Goal: Task Accomplishment & Management: Complete application form

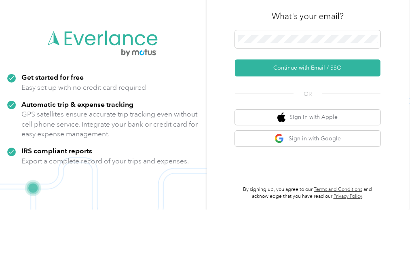
click at [320, 119] on button "Continue with Email / SSO" at bounding box center [308, 127] width 146 height 17
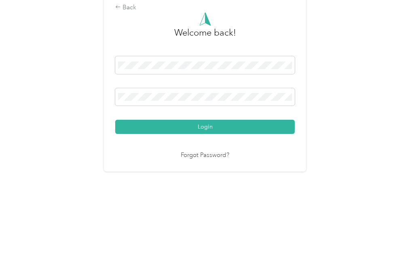
scroll to position [17, 0]
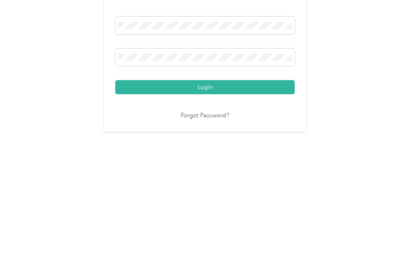
click at [203, 179] on button "Login" at bounding box center [205, 186] width 180 height 14
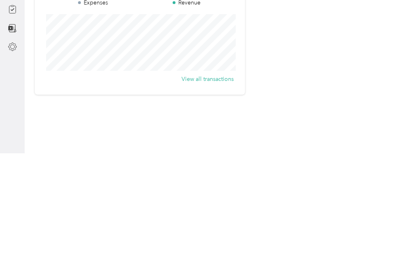
scroll to position [151, 0]
click at [16, 51] on icon at bounding box center [12, 49] width 9 height 9
click at [15, 69] on icon at bounding box center [12, 68] width 9 height 9
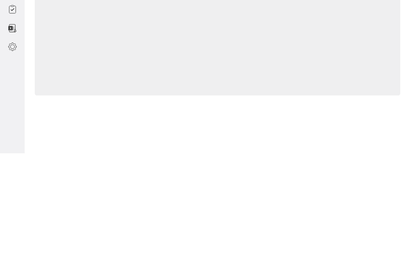
scroll to position [66, 0]
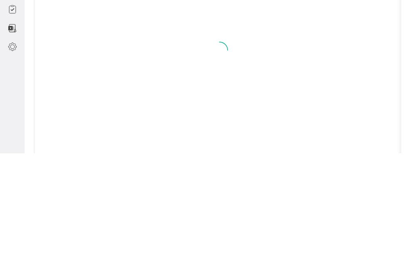
click at [12, 87] on icon at bounding box center [12, 88] width 2 height 4
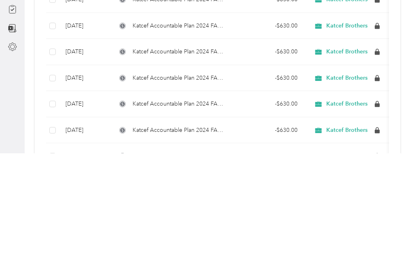
click at [13, 108] on icon at bounding box center [12, 106] width 9 height 9
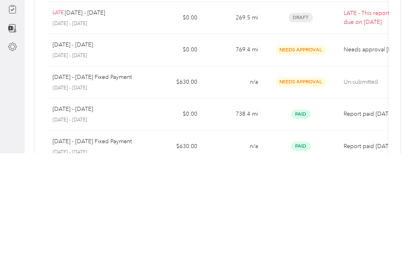
click at [17, 127] on icon at bounding box center [12, 125] width 9 height 9
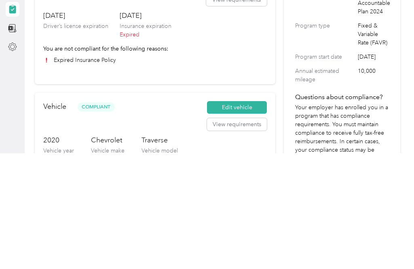
click at [243, 97] on button "Update documents" at bounding box center [236, 98] width 61 height 13
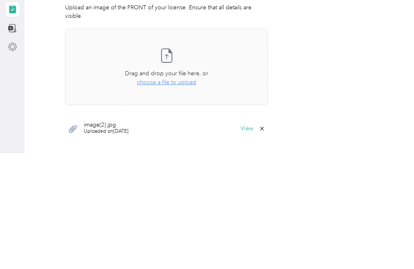
scroll to position [140, 0]
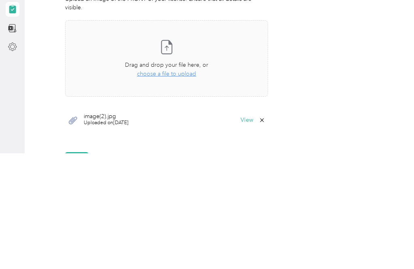
click at [172, 159] on icon at bounding box center [167, 162] width 11 height 13
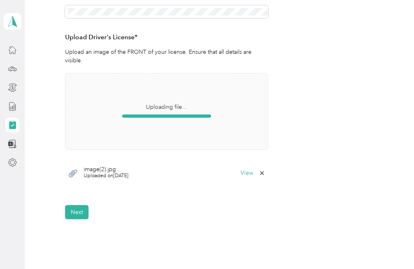
scroll to position [201, 0]
click at [74, 206] on button "Next" at bounding box center [76, 213] width 23 height 14
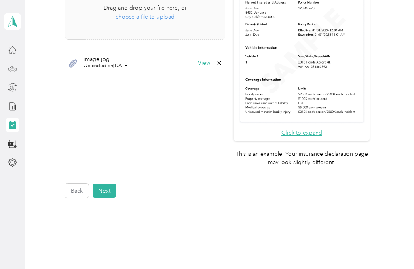
scroll to position [292, 0]
click at [104, 184] on button "Next" at bounding box center [104, 191] width 23 height 14
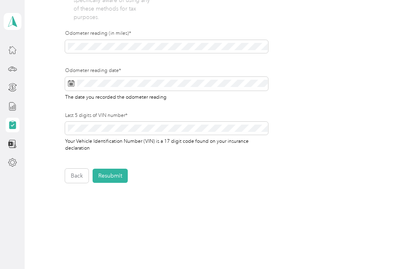
click at [117, 177] on button "Resubmit" at bounding box center [110, 176] width 35 height 14
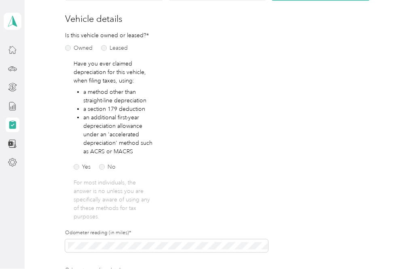
scroll to position [92, 0]
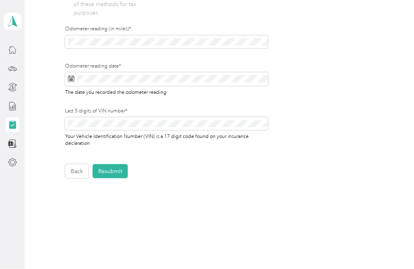
click at [116, 173] on button "Resubmit" at bounding box center [110, 171] width 35 height 14
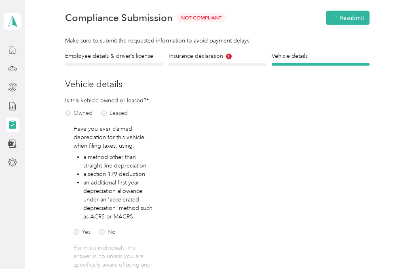
scroll to position [27, 0]
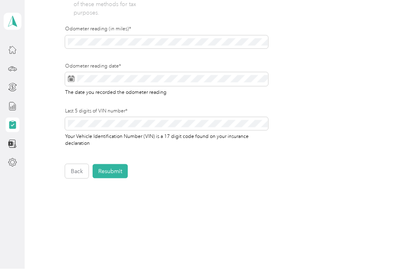
click at [113, 171] on button "Resubmit" at bounding box center [110, 171] width 35 height 14
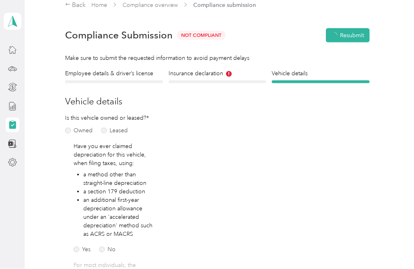
scroll to position [0, 0]
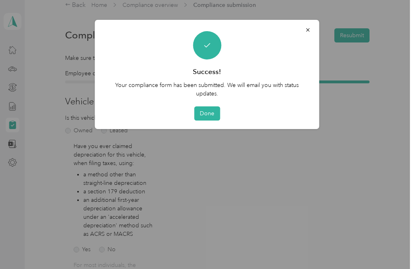
click at [206, 120] on button "Done" at bounding box center [207, 113] width 26 height 14
